Goal: Download file/media

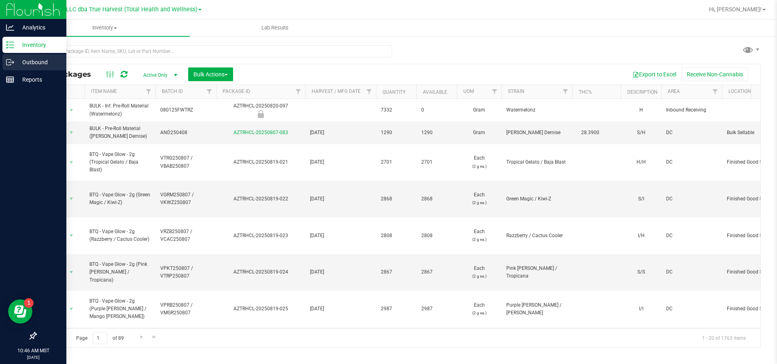
click at [12, 56] on div "Outbound" at bounding box center [34, 62] width 64 height 16
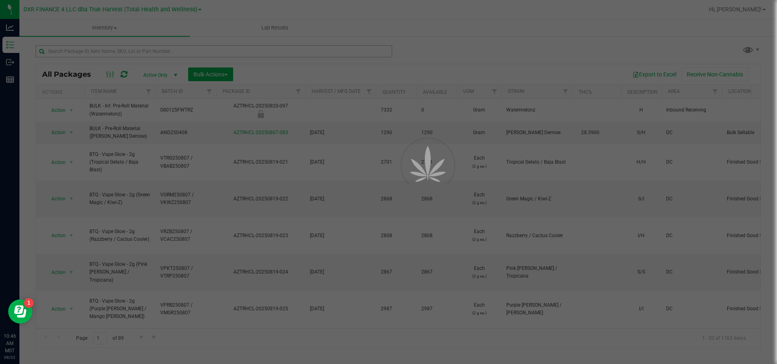
click at [115, 51] on div at bounding box center [388, 182] width 777 height 364
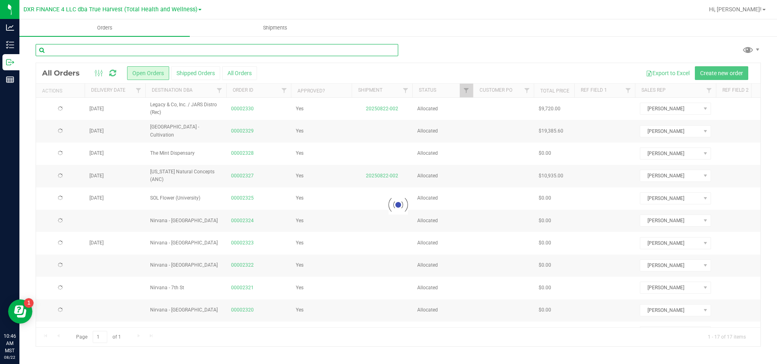
click at [115, 51] on input "text" at bounding box center [217, 50] width 362 height 12
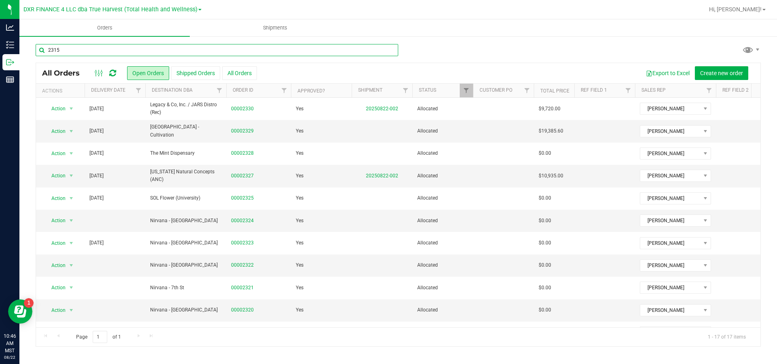
type input "2315"
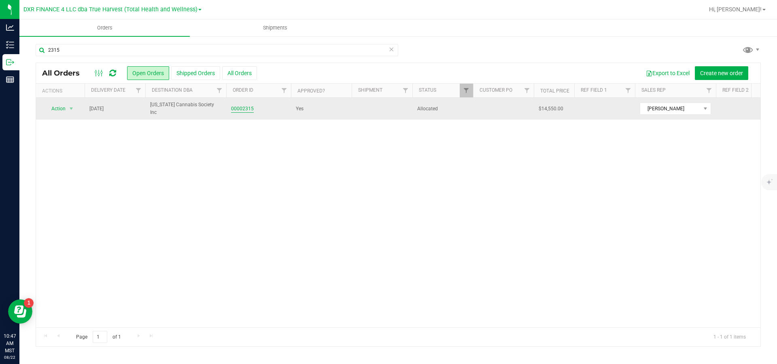
click at [249, 109] on link "00002315" at bounding box center [242, 109] width 23 height 8
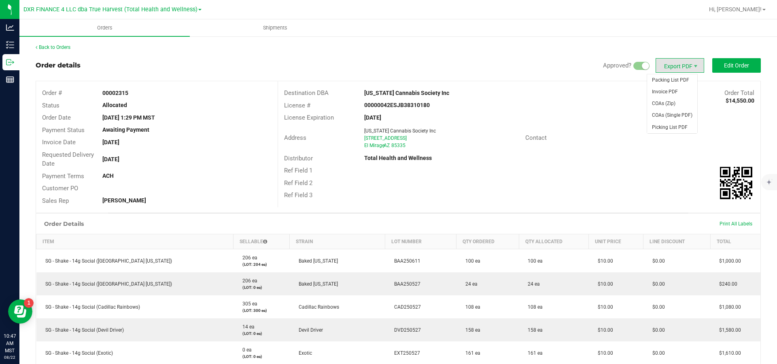
click at [681, 70] on span "Export PDF" at bounding box center [679, 65] width 49 height 15
click at [679, 64] on span "Export PDF" at bounding box center [679, 65] width 49 height 15
click at [679, 132] on span "Picking List PDF" at bounding box center [672, 128] width 50 height 12
click at [692, 70] on span "Export PDF" at bounding box center [695, 66] width 6 height 6
click at [675, 82] on span "Packing List PDF" at bounding box center [672, 80] width 50 height 12
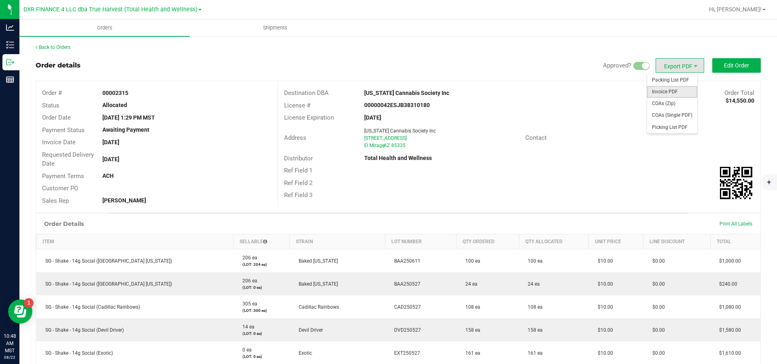
click at [681, 96] on span "Invoice PDF" at bounding box center [672, 92] width 50 height 12
click at [677, 105] on span "COAs (Zip)" at bounding box center [672, 104] width 50 height 12
click at [55, 50] on link "Back to Orders" at bounding box center [53, 47] width 35 height 6
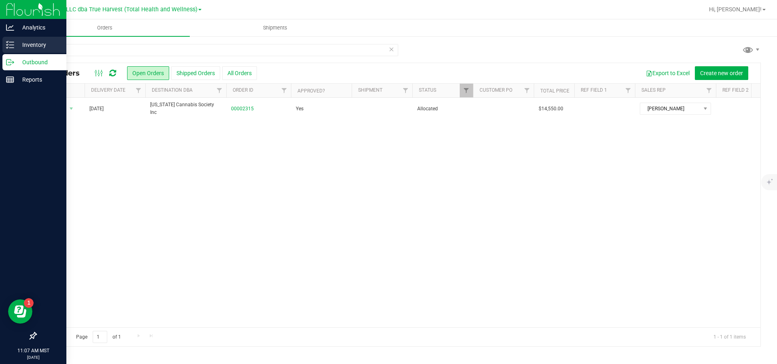
click at [36, 46] on p "Inventory" at bounding box center [38, 45] width 49 height 10
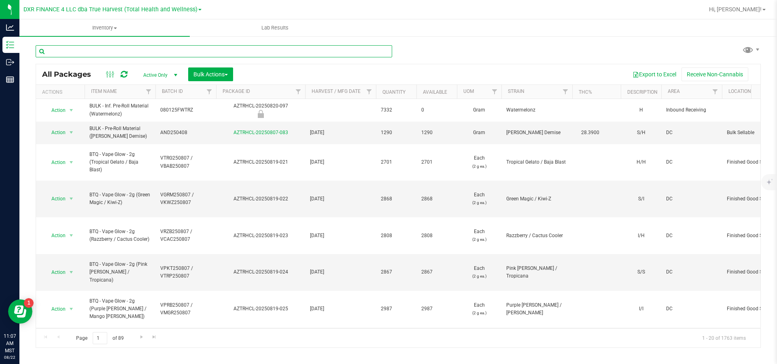
click at [102, 53] on input "text" at bounding box center [214, 51] width 356 height 12
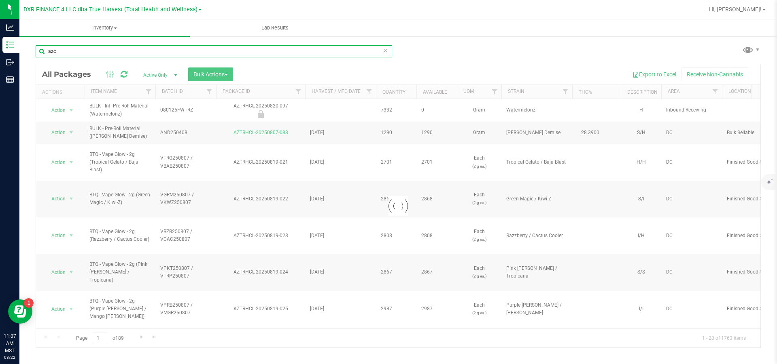
type input "azcs"
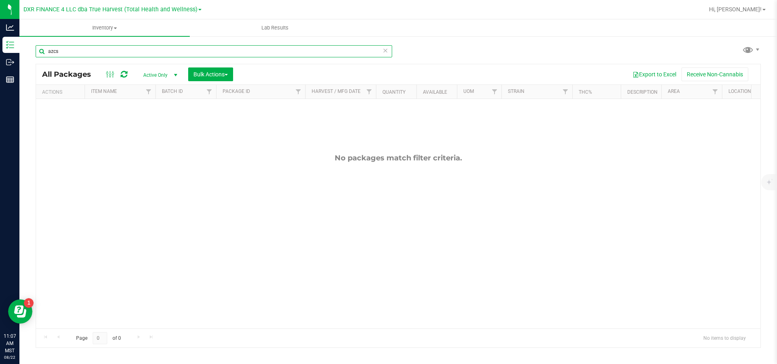
drag, startPoint x: 102, startPoint y: 54, endPoint x: 23, endPoint y: 59, distance: 79.8
click at [23, 59] on div "azcs All Packages Active Only Active Only Lab Samples Locked All Bulk Actions A…" at bounding box center [397, 159] width 757 height 247
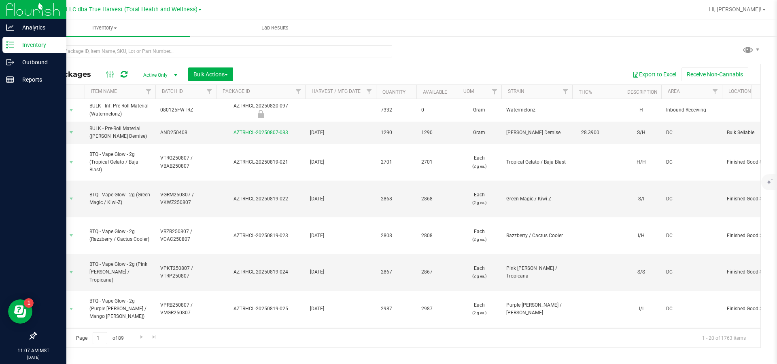
click at [39, 44] on p "Inventory" at bounding box center [38, 45] width 49 height 10
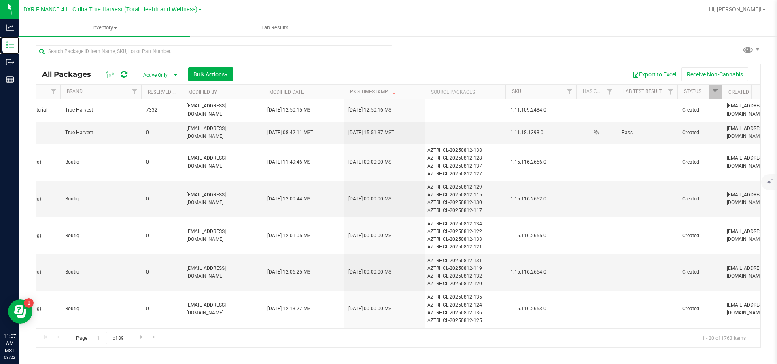
scroll to position [0, 1059]
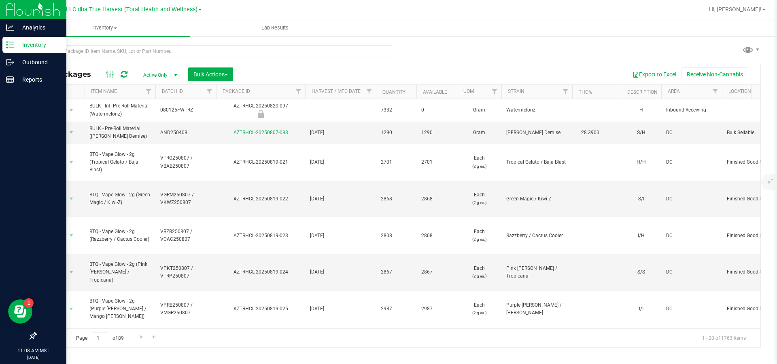
click at [26, 44] on p "Inventory" at bounding box center [38, 45] width 49 height 10
